Goal: Task Accomplishment & Management: Use online tool/utility

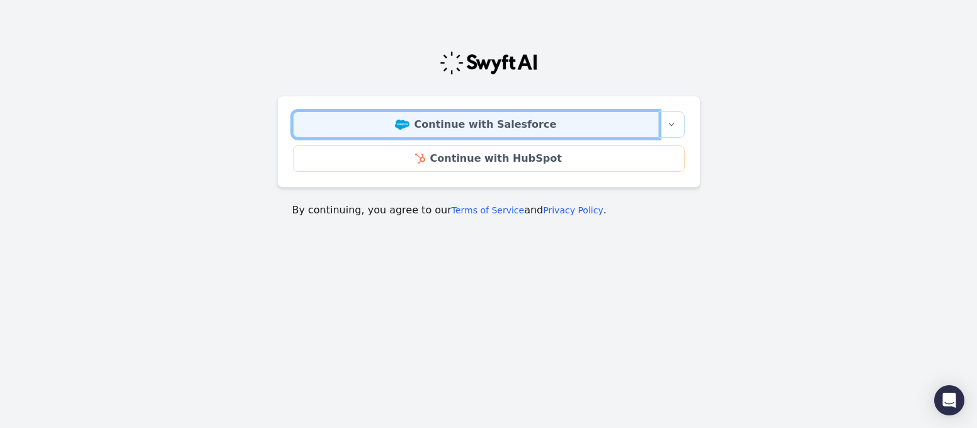
click at [477, 123] on link "Continue with Salesforce" at bounding box center [476, 124] width 366 height 26
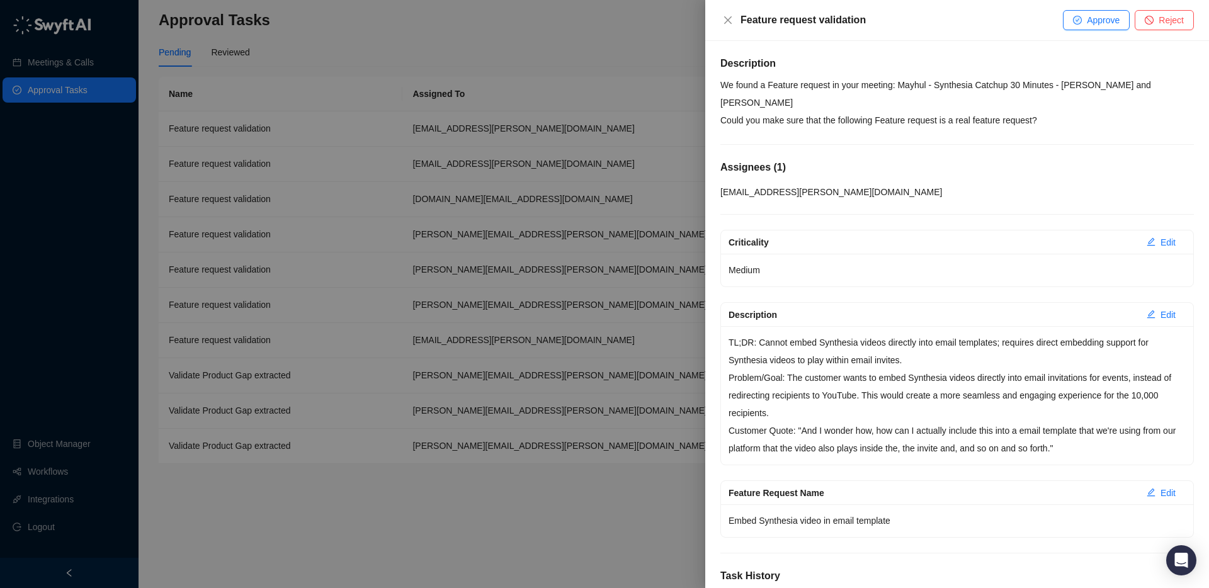
click at [725, 24] on icon "close" at bounding box center [728, 20] width 10 height 10
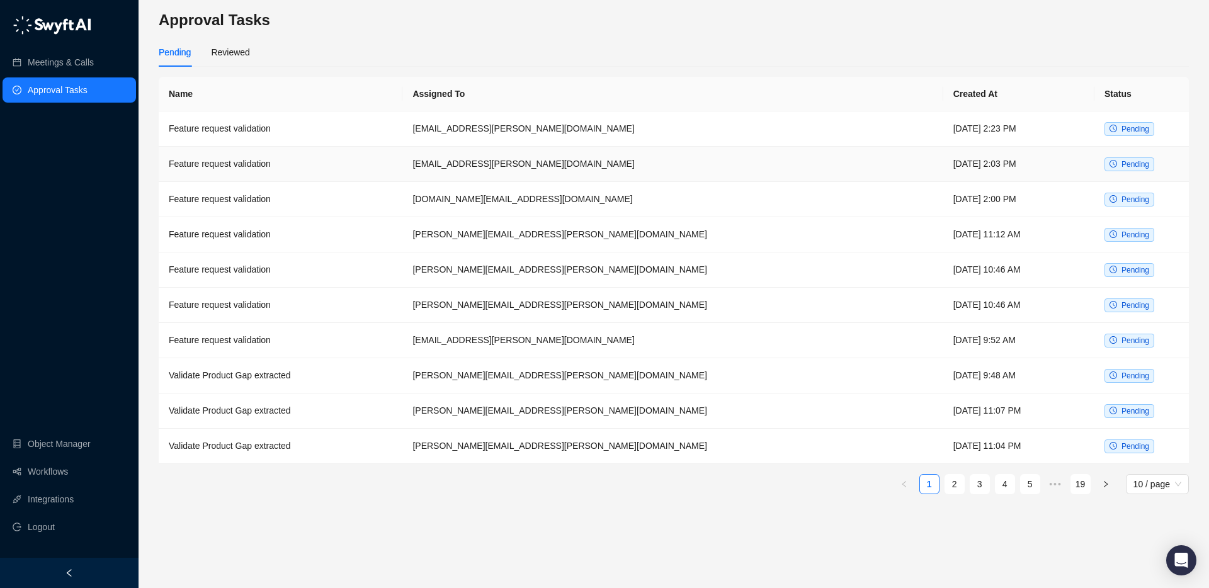
click at [755, 156] on td "[EMAIL_ADDRESS][PERSON_NAME][DOMAIN_NAME]" at bounding box center [672, 164] width 540 height 35
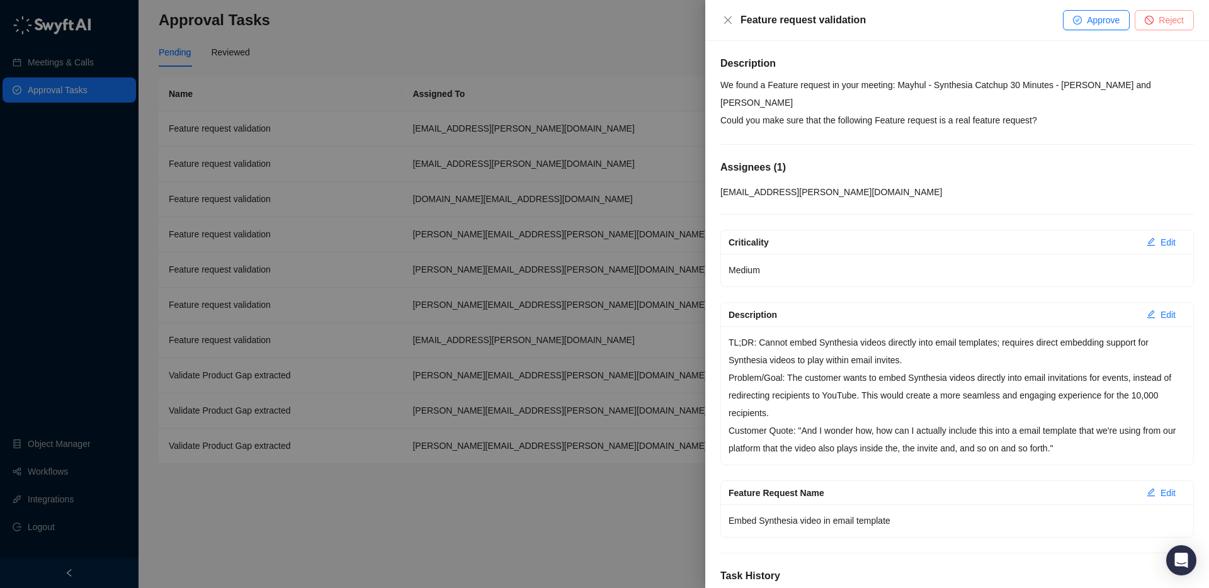
click at [976, 18] on span "Reject" at bounding box center [1171, 20] width 25 height 14
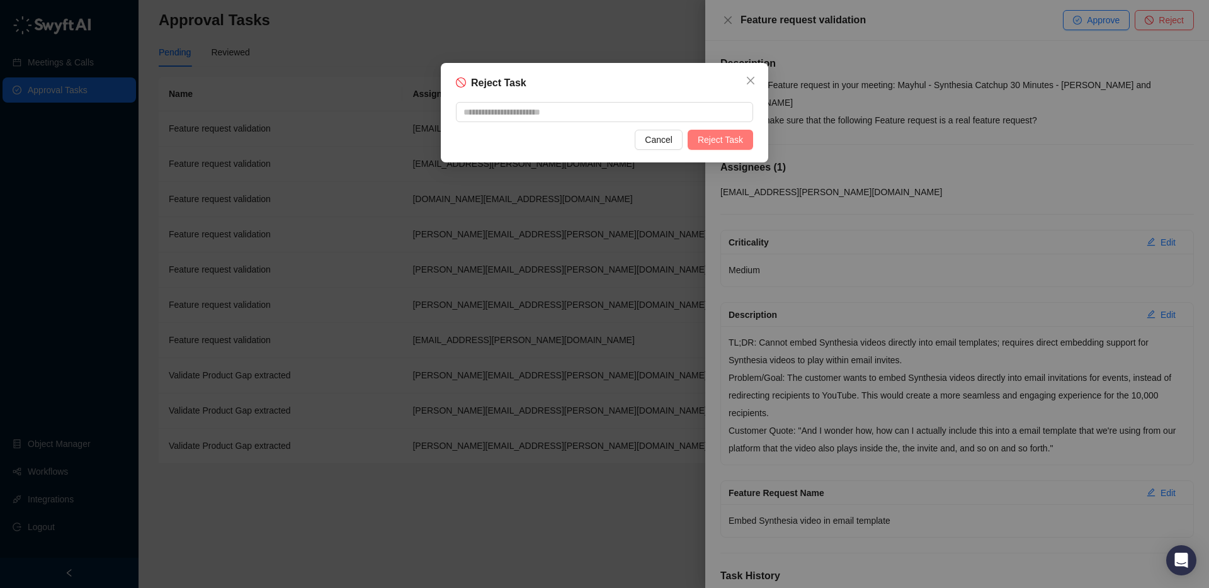
click at [717, 137] on span "Reject Task" at bounding box center [720, 140] width 45 height 14
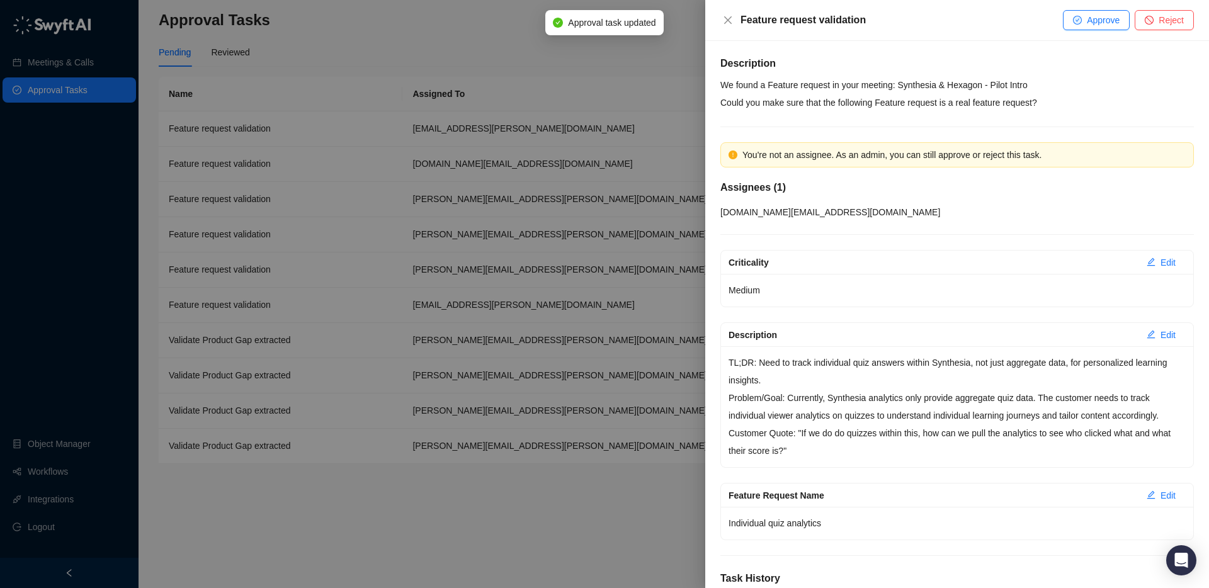
click at [561, 428] on div at bounding box center [604, 294] width 1209 height 588
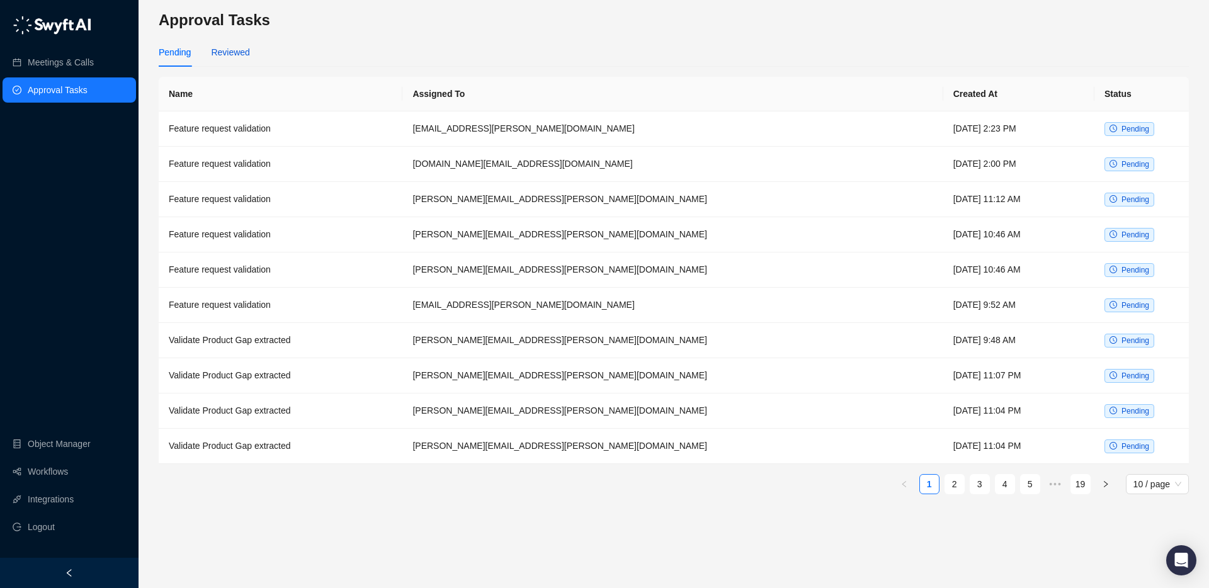
click at [222, 55] on div "Reviewed" at bounding box center [230, 52] width 38 height 14
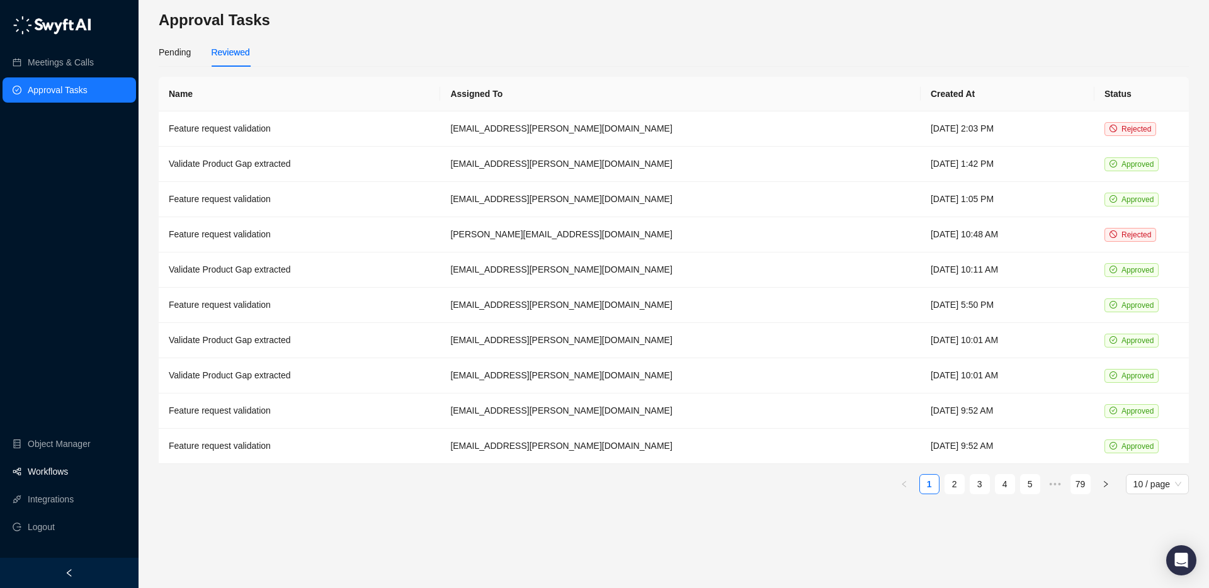
click at [45, 428] on link "Workflows" at bounding box center [48, 471] width 40 height 25
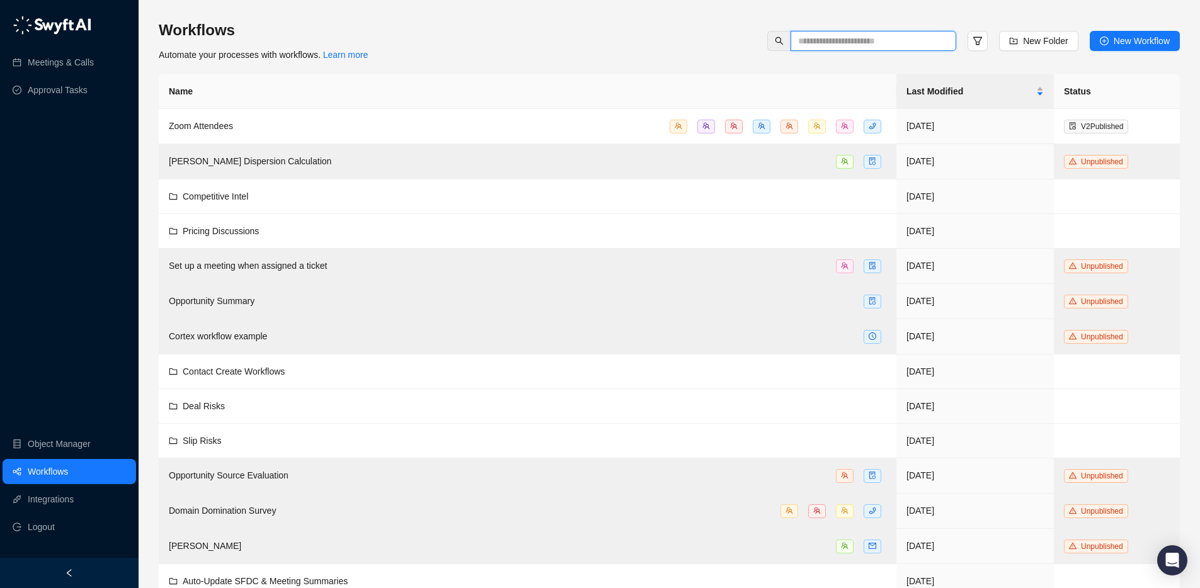
click at [833, 43] on input "text" at bounding box center [868, 41] width 140 height 14
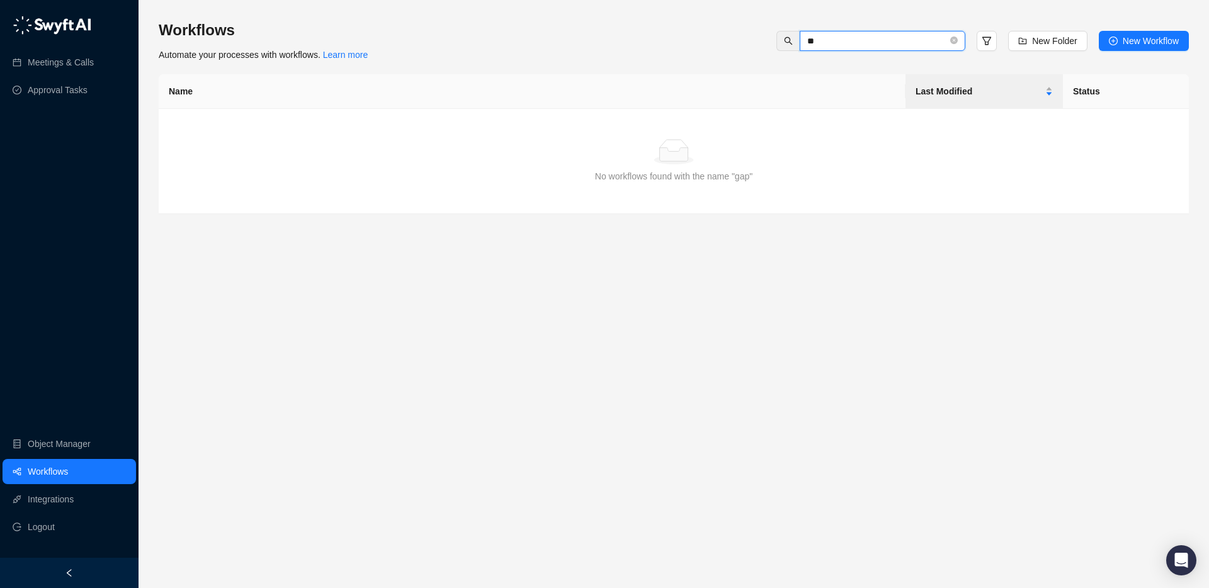
type input "*"
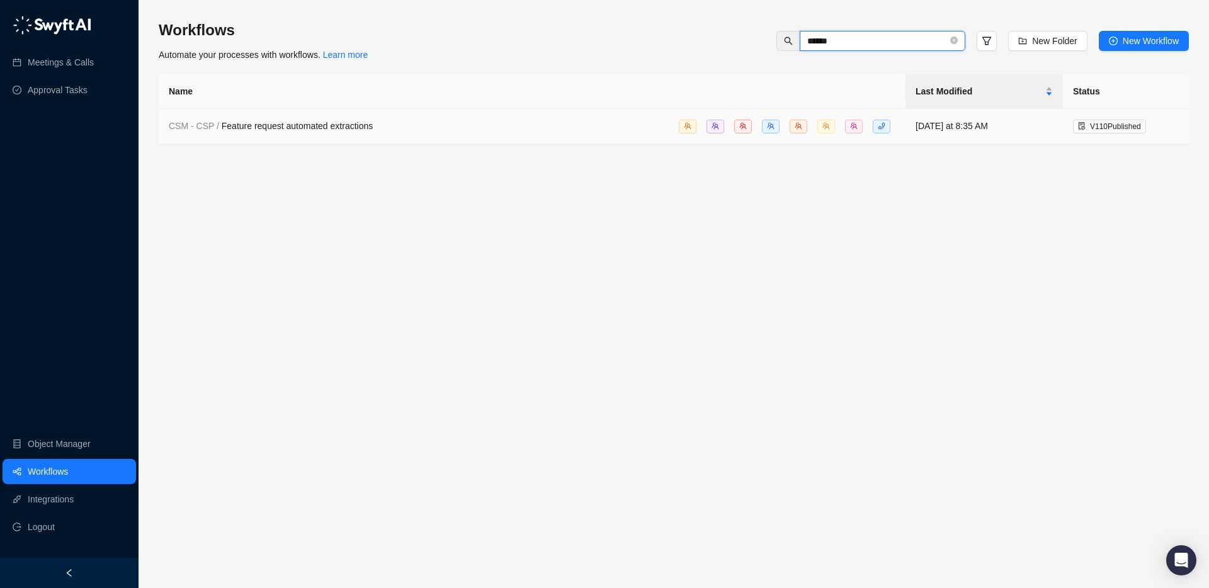
type input "******"
click at [303, 125] on span "CSM - CSP / Feature request automated extractions" at bounding box center [271, 126] width 204 height 10
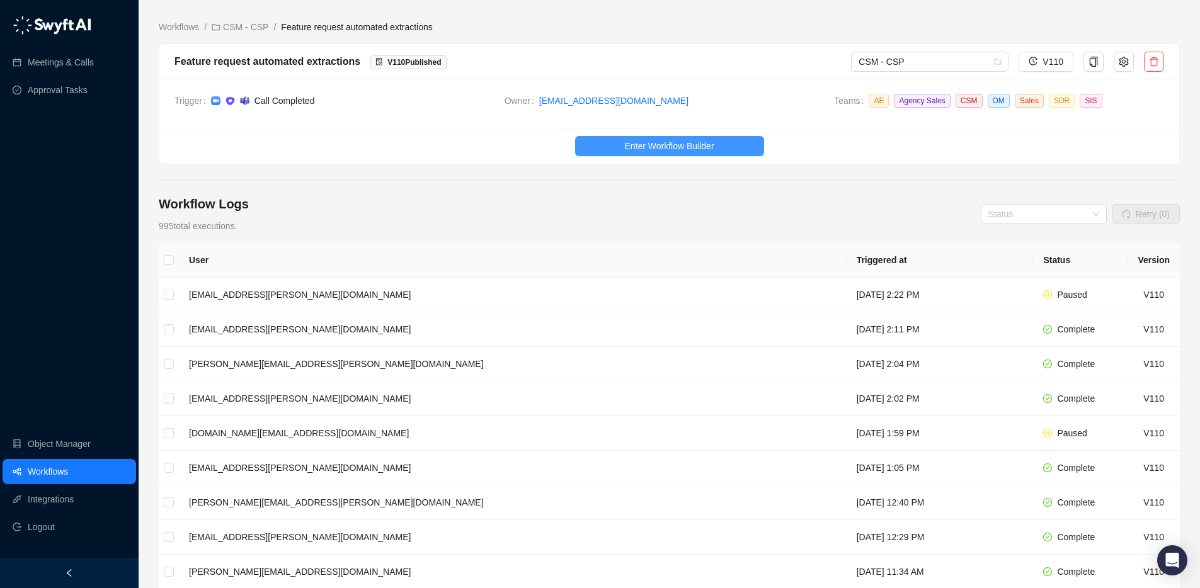
click at [616, 144] on button "Enter Workflow Builder" at bounding box center [669, 146] width 189 height 20
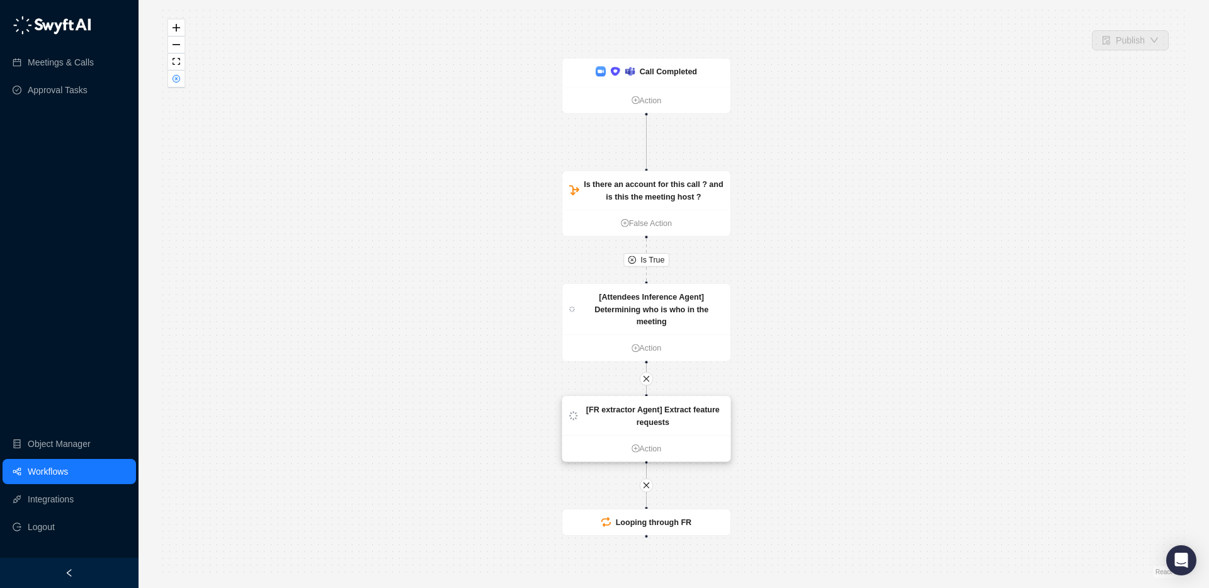
click at [609, 410] on strong "[FR extractor Agent] Extract feature requests" at bounding box center [653, 415] width 134 height 21
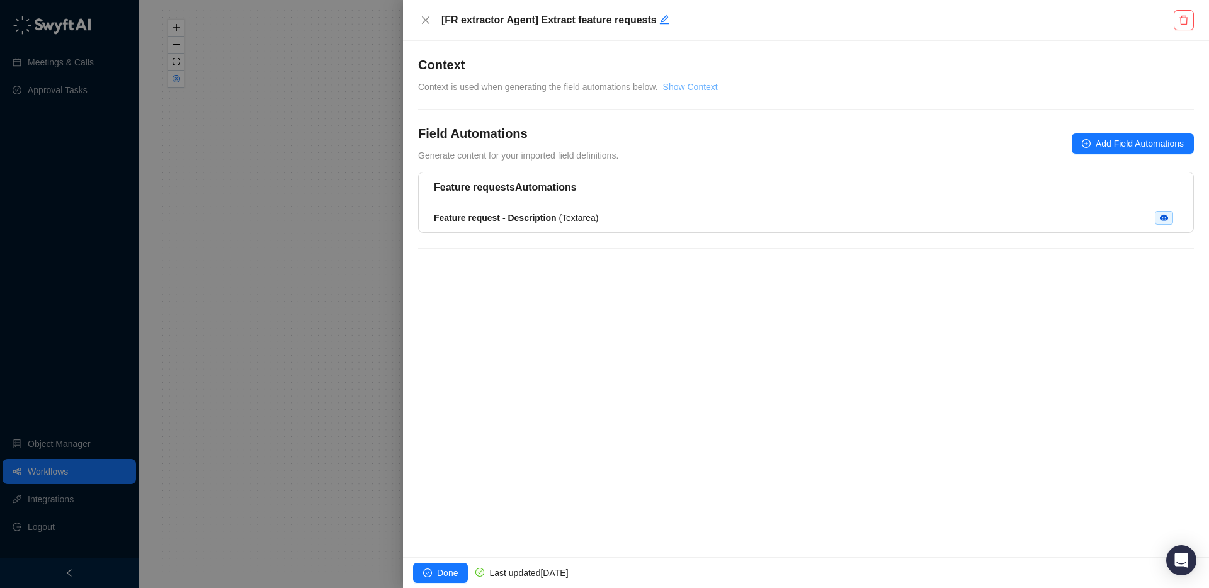
click at [709, 86] on link "Show Context" at bounding box center [690, 87] width 55 height 10
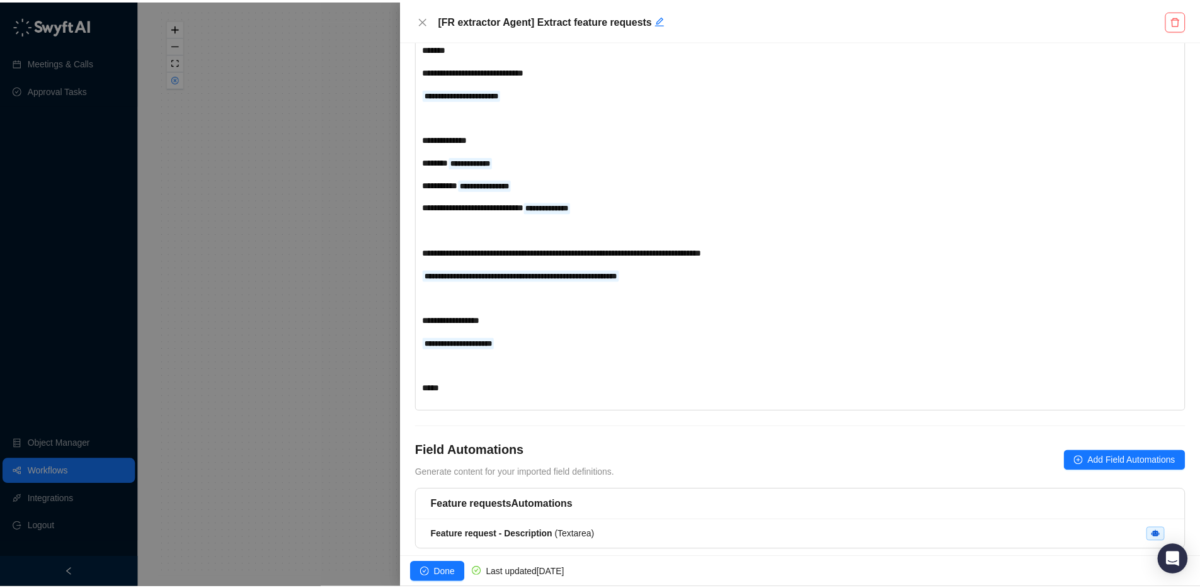
scroll to position [203, 0]
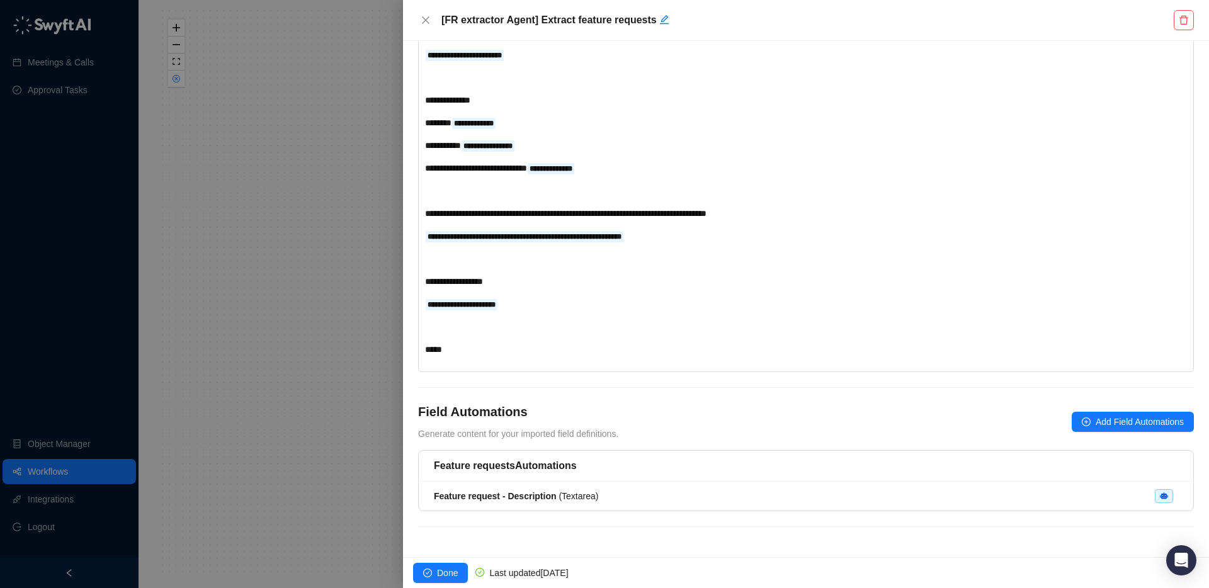
click at [276, 324] on div at bounding box center [604, 294] width 1209 height 588
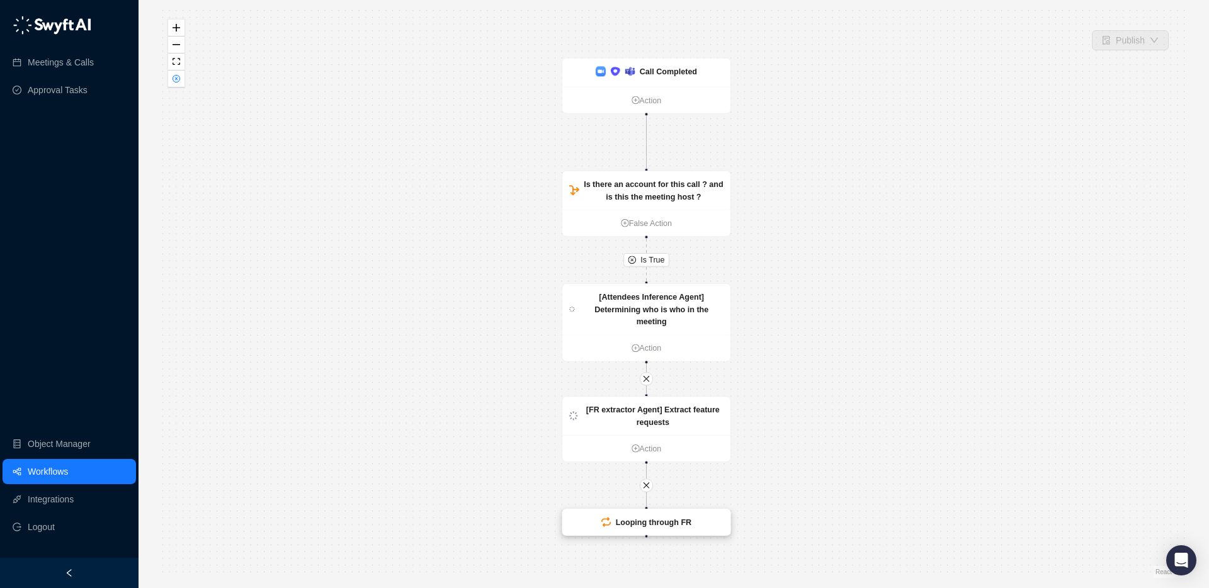
click at [653, 428] on strong "Looping through FR" at bounding box center [654, 522] width 76 height 9
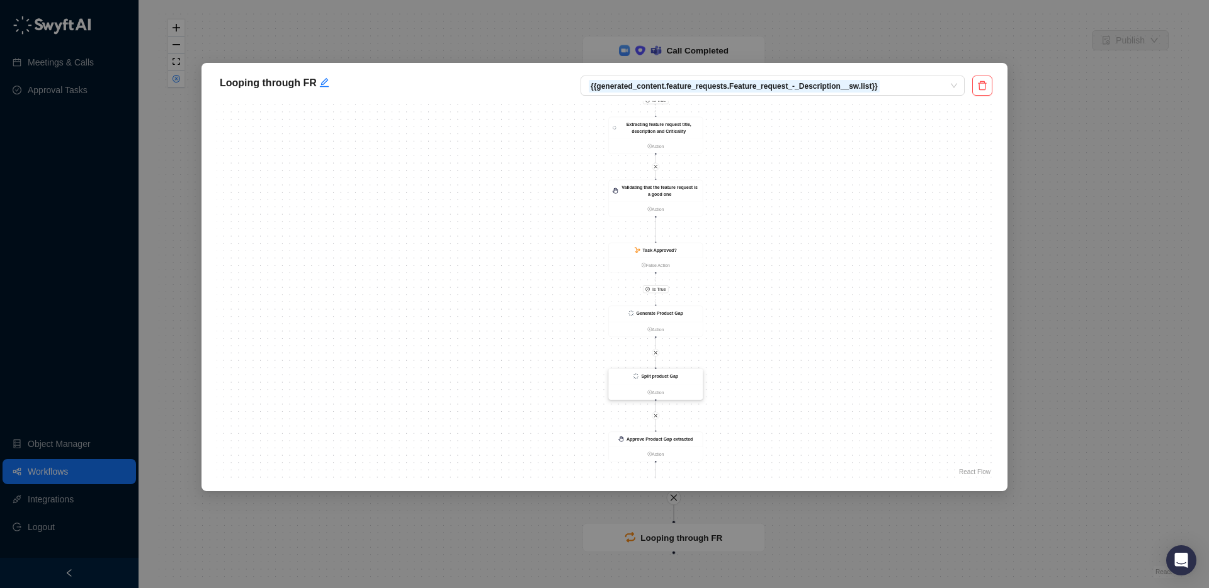
click at [672, 380] on div "Split product Gap" at bounding box center [656, 377] width 94 height 16
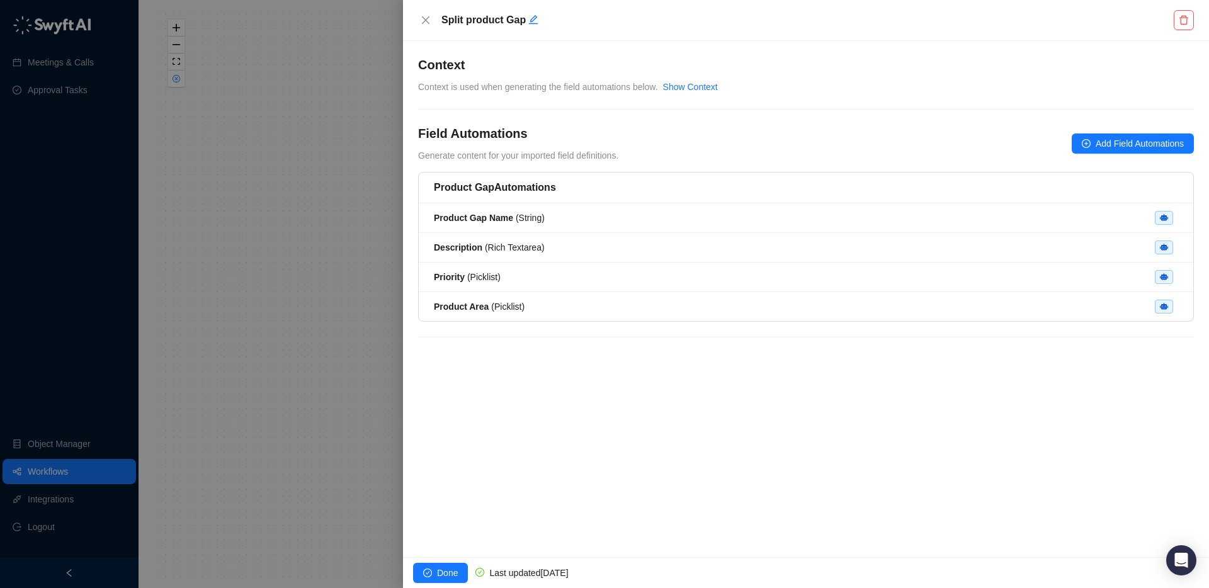
click at [309, 345] on div at bounding box center [604, 294] width 1209 height 588
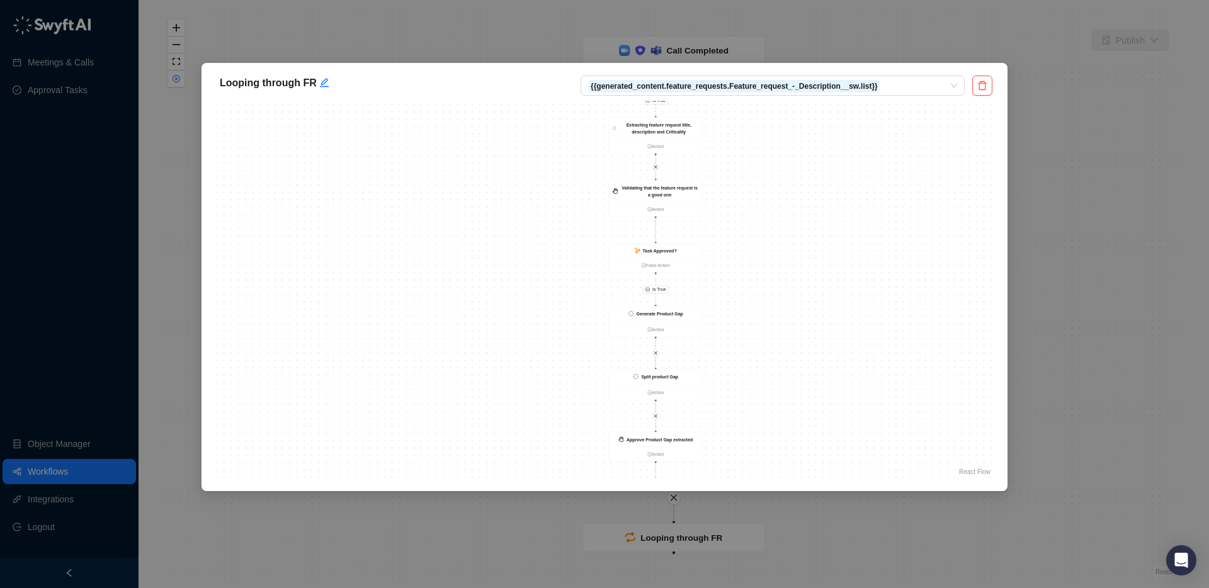
click at [270, 29] on div "Looping through FR {{generated_content.feature_requests.Feature_request_-_Descr…" at bounding box center [604, 294] width 1209 height 588
click at [350, 22] on div "Looping through FR {{generated_content.feature_requests.Feature_request_-_Descr…" at bounding box center [604, 294] width 1209 height 588
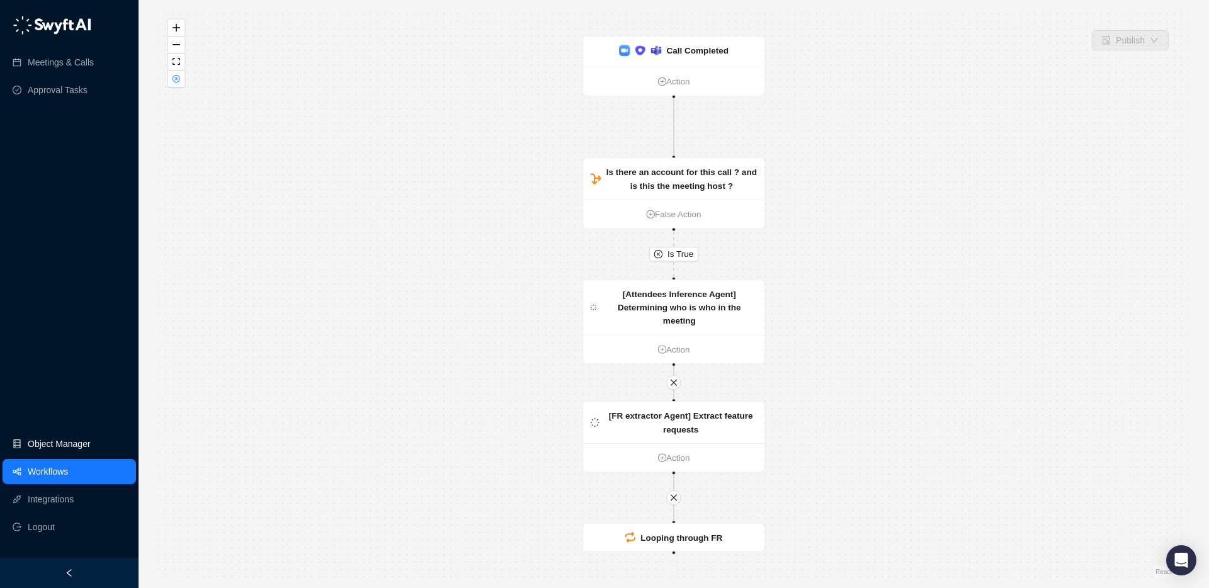
click at [61, 428] on link "Object Manager" at bounding box center [59, 443] width 63 height 25
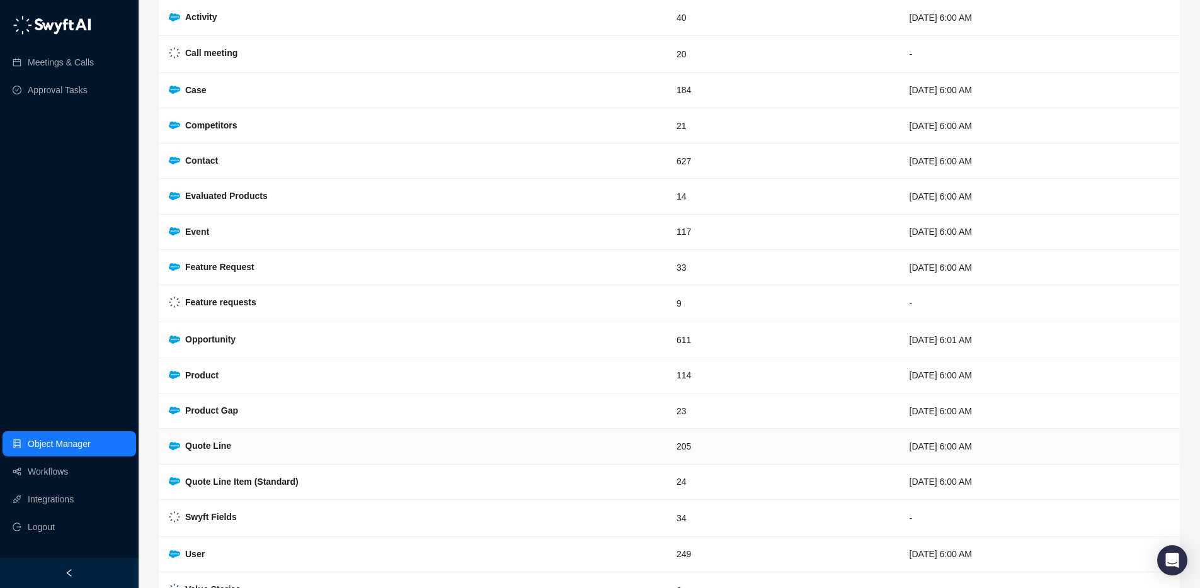
scroll to position [173, 0]
